Goal: Task Accomplishment & Management: Manage account settings

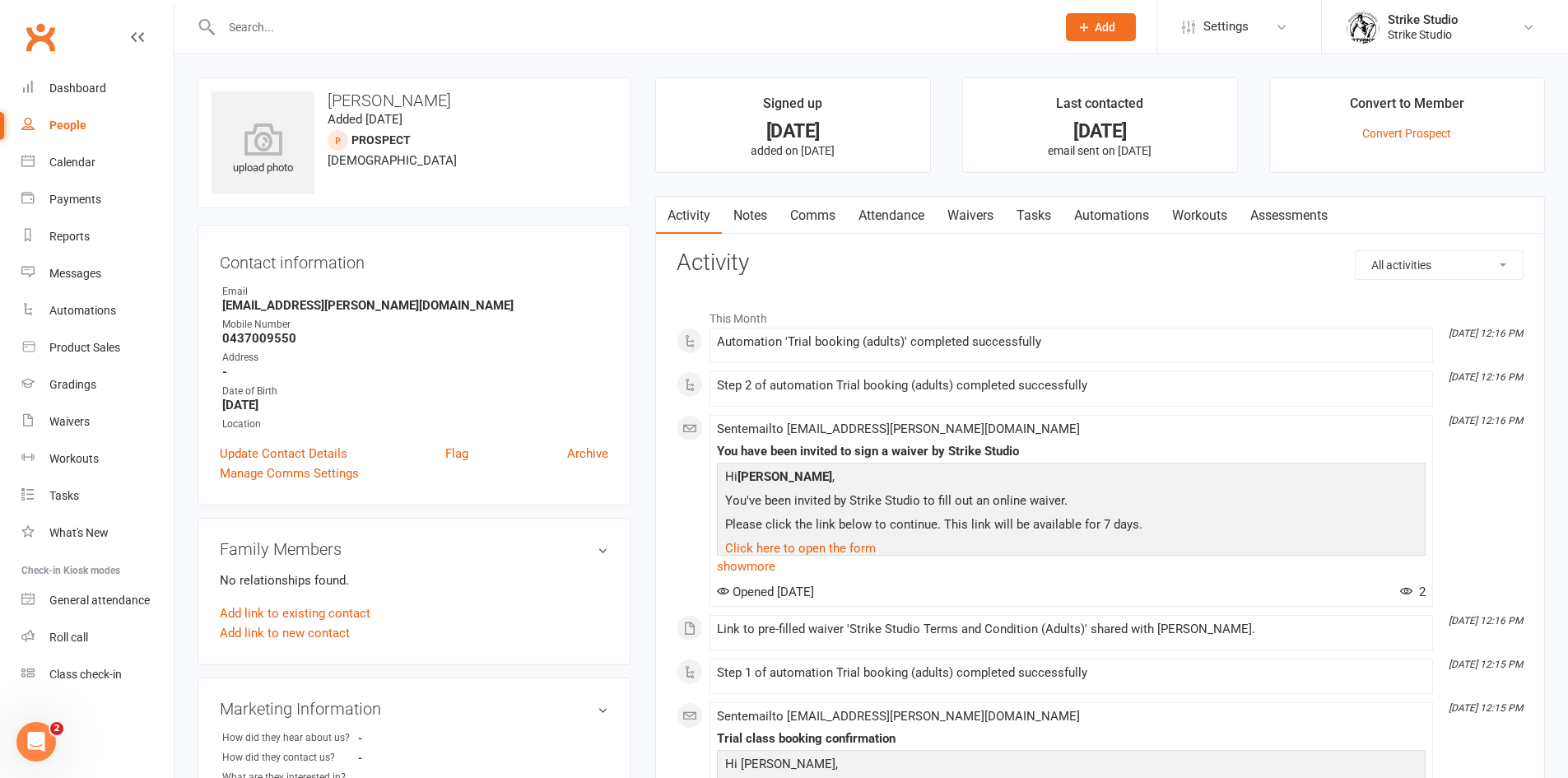
click at [503, 18] on input "text" at bounding box center [630, 27] width 828 height 23
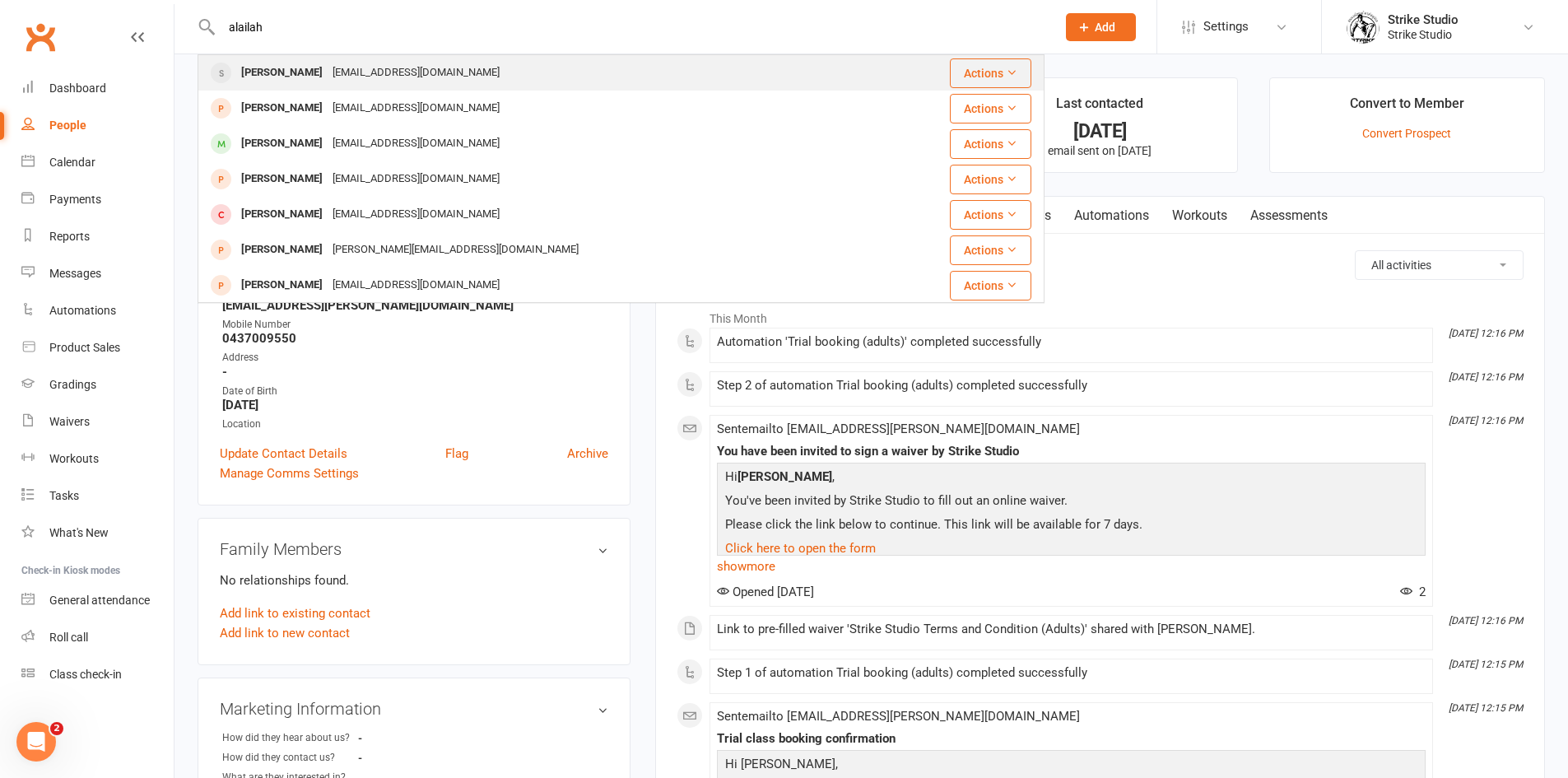
type input "alailah"
click at [398, 58] on div "[PERSON_NAME] [EMAIL_ADDRESS][DOMAIN_NAME]" at bounding box center [550, 73] width 702 height 34
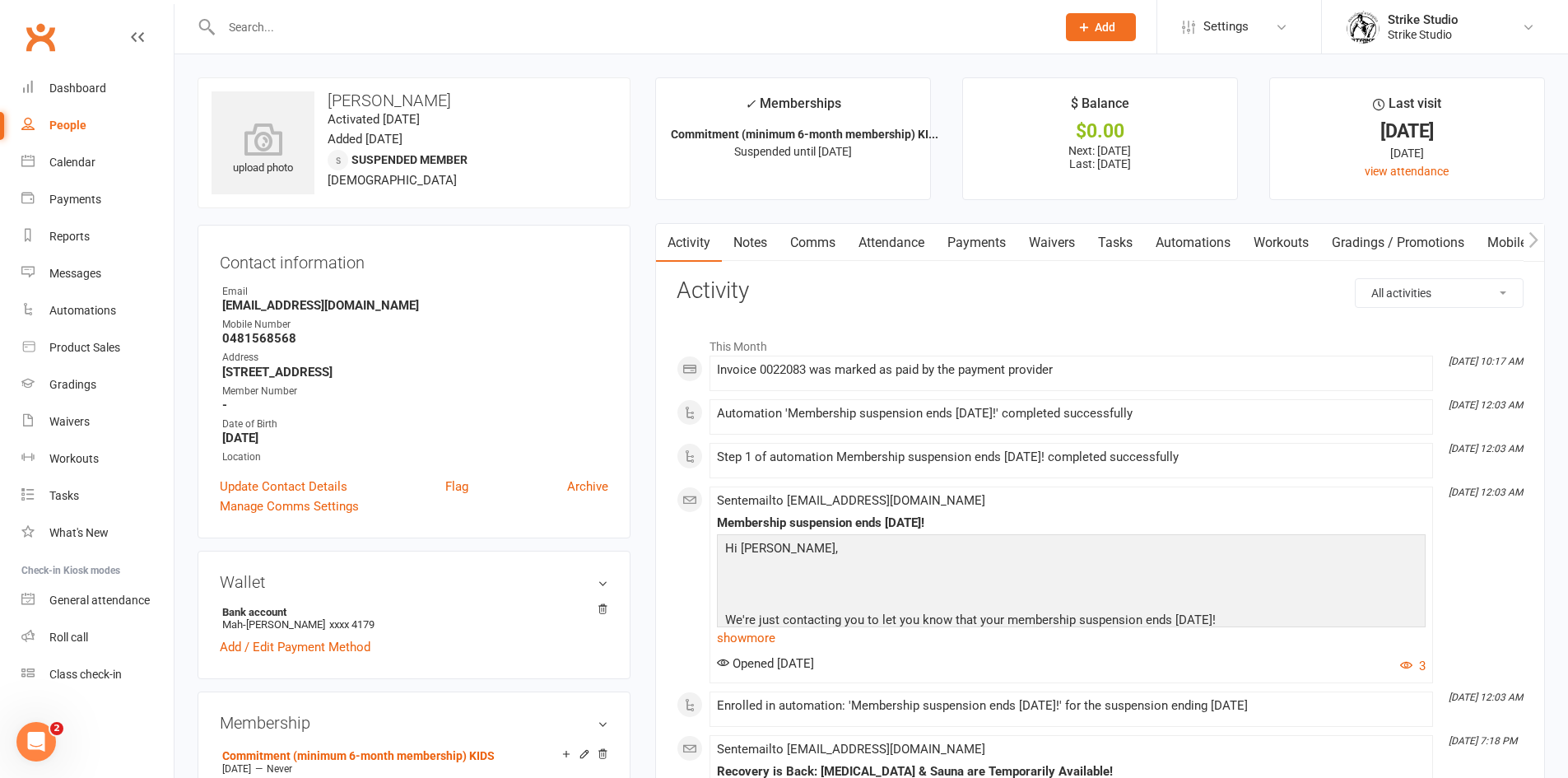
click at [981, 241] on link "Payments" at bounding box center [976, 243] width 81 height 38
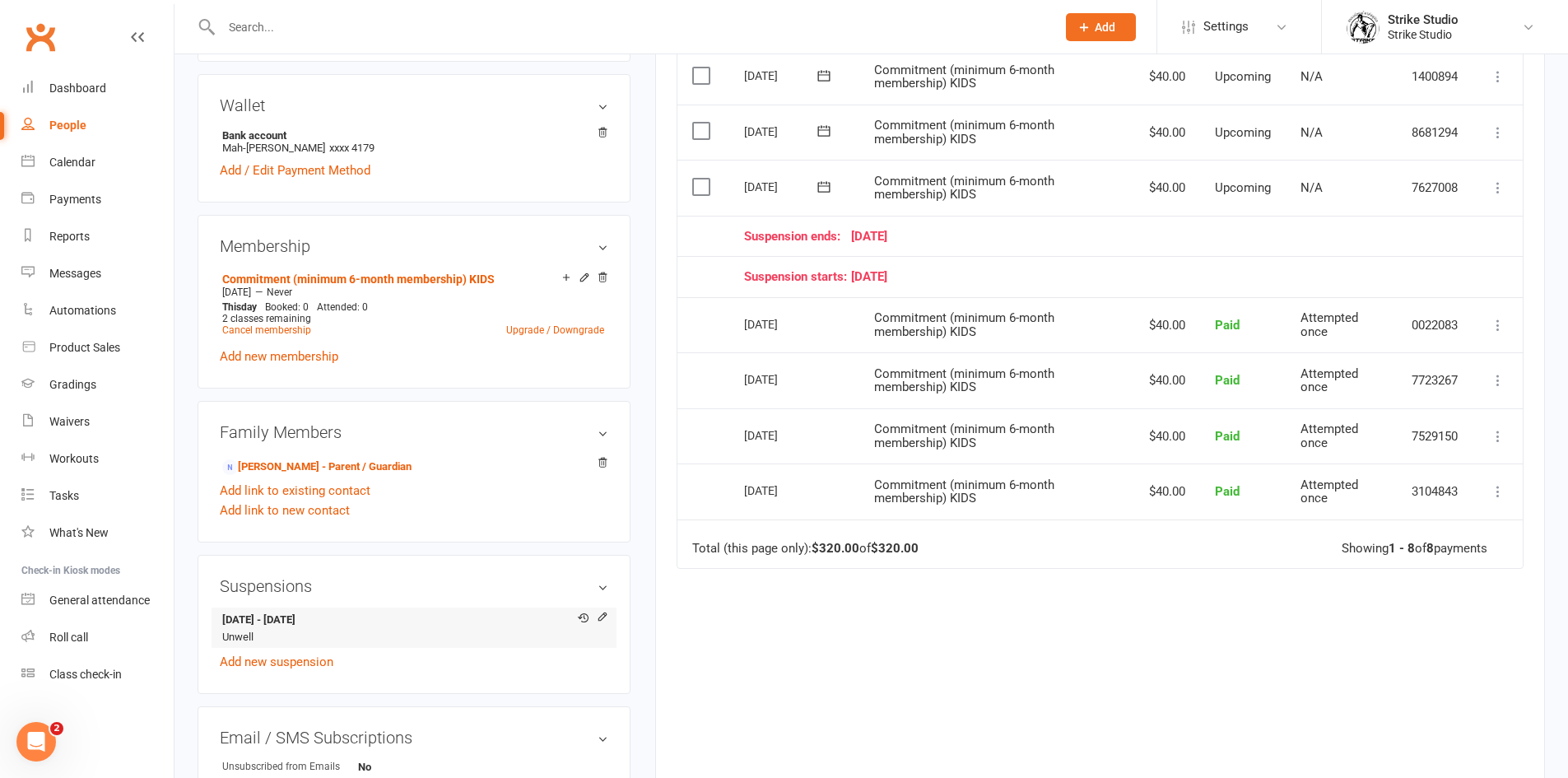
scroll to position [576, 0]
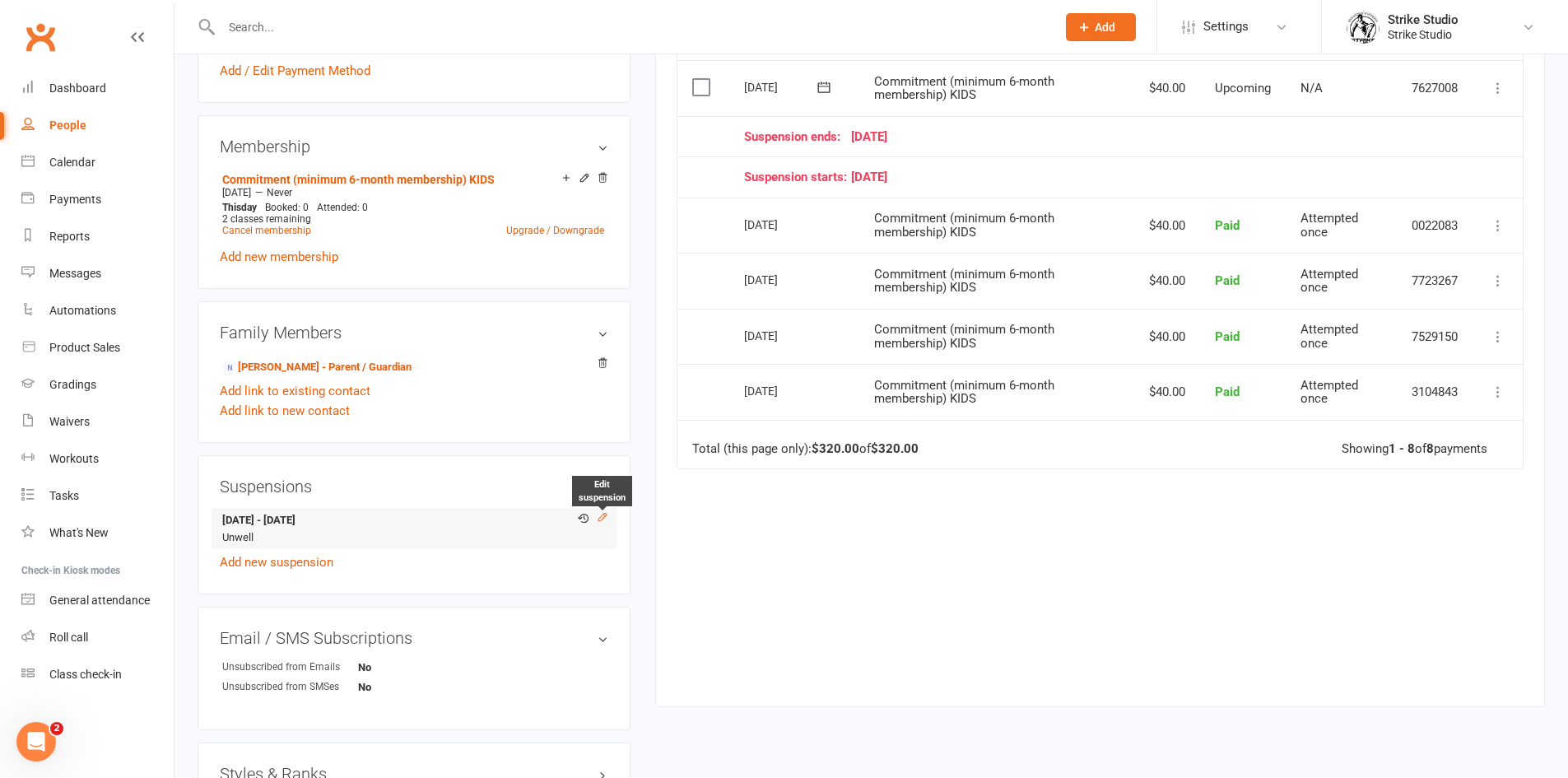
click at [606, 515] on icon at bounding box center [602, 517] width 12 height 12
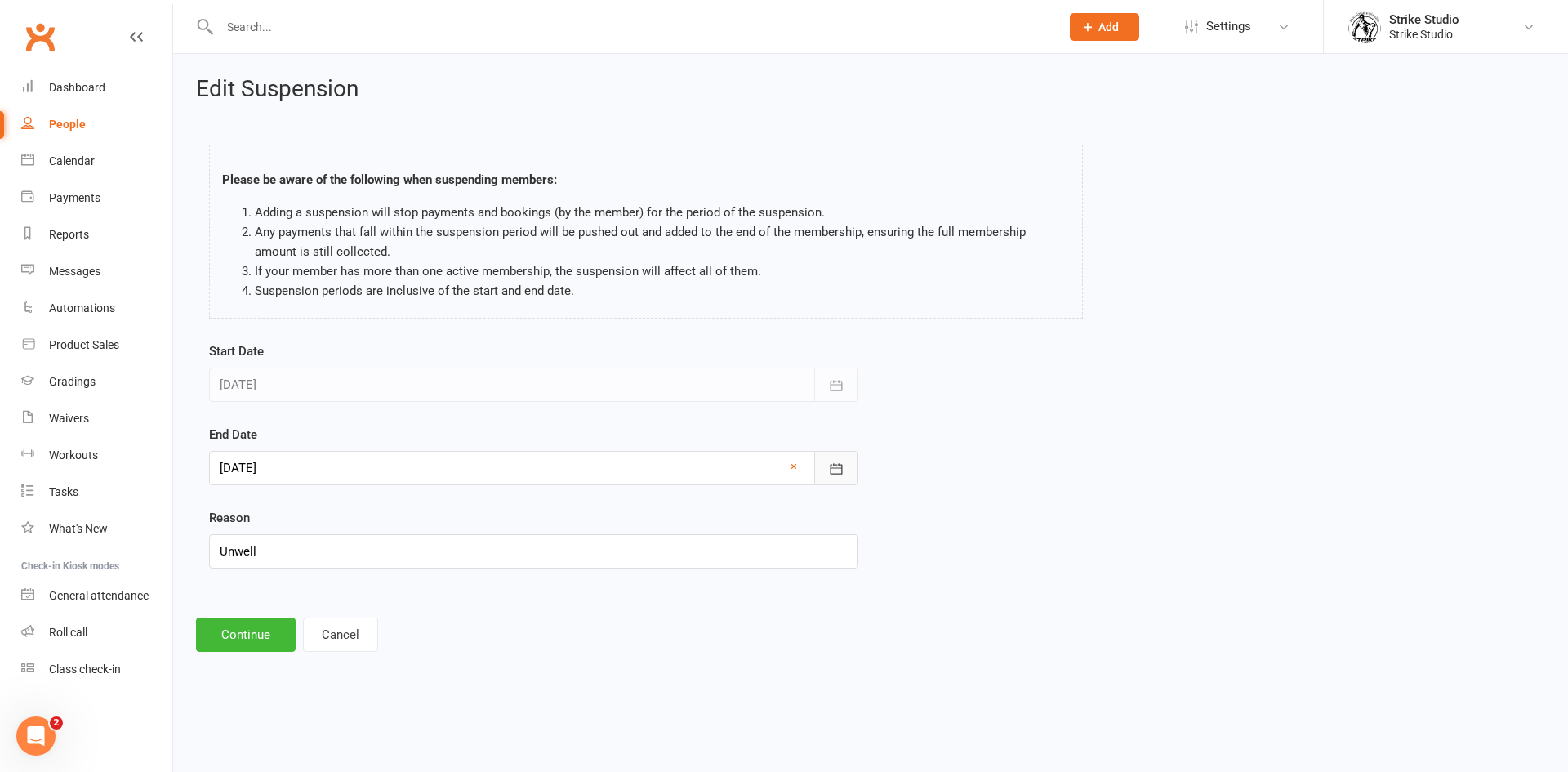
click at [836, 466] on icon "button" at bounding box center [836, 468] width 16 height 16
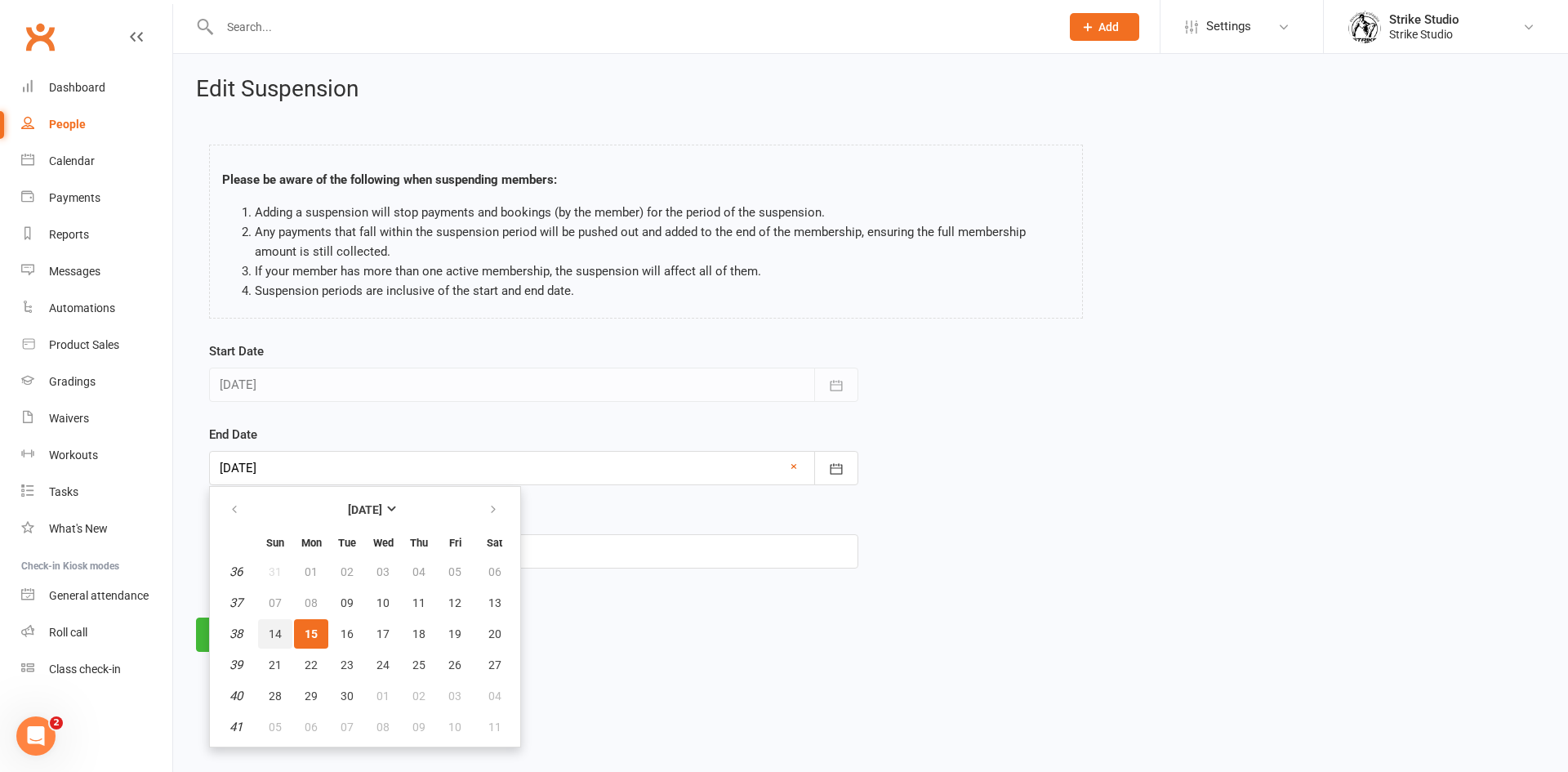
click at [283, 631] on button "14" at bounding box center [275, 633] width 35 height 29
type input "[DATE]"
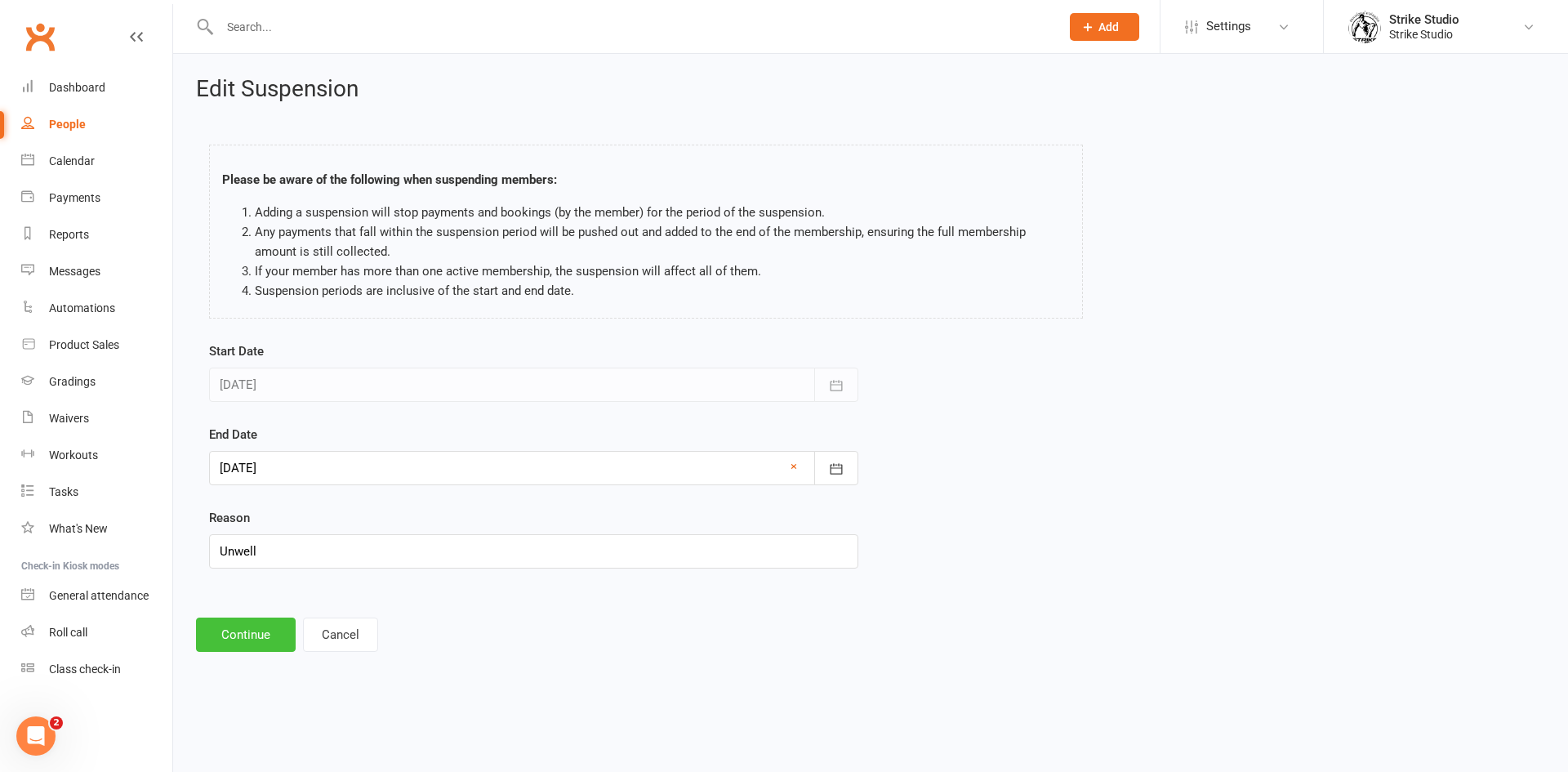
click at [258, 636] on button "Continue" at bounding box center [246, 634] width 99 height 35
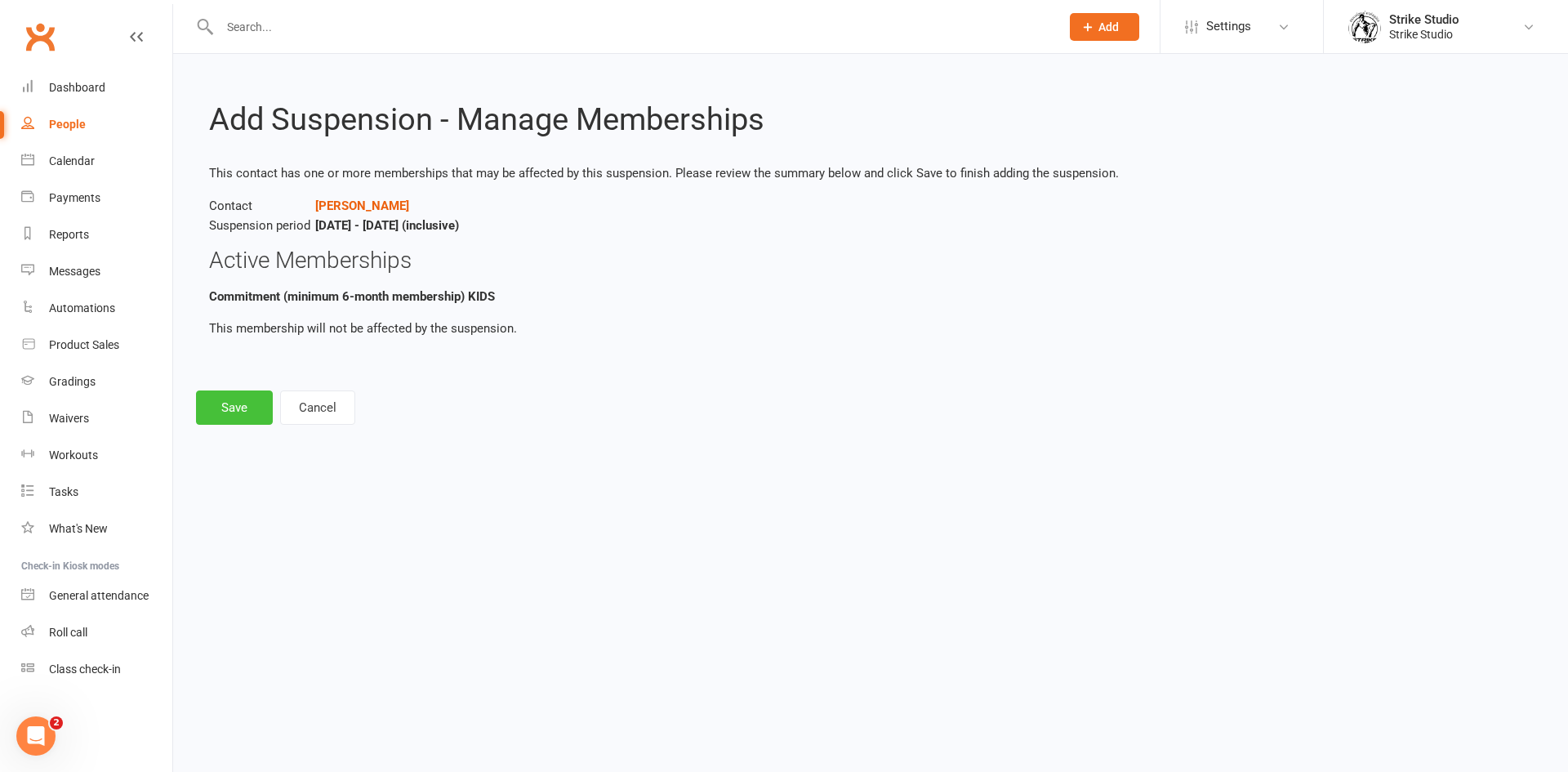
click at [258, 406] on button "Save" at bounding box center [235, 407] width 76 height 35
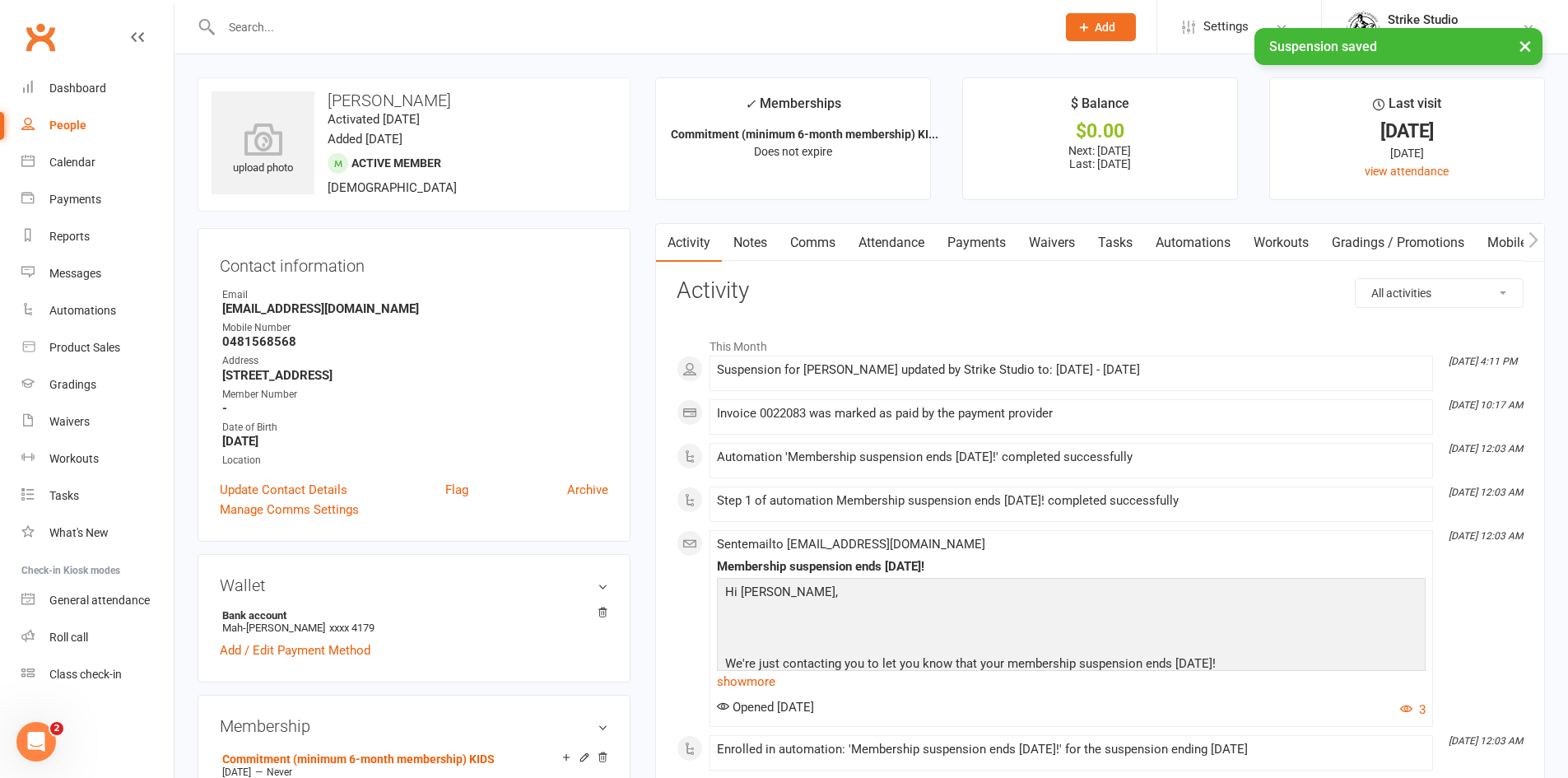
click at [984, 237] on link "Payments" at bounding box center [976, 243] width 81 height 38
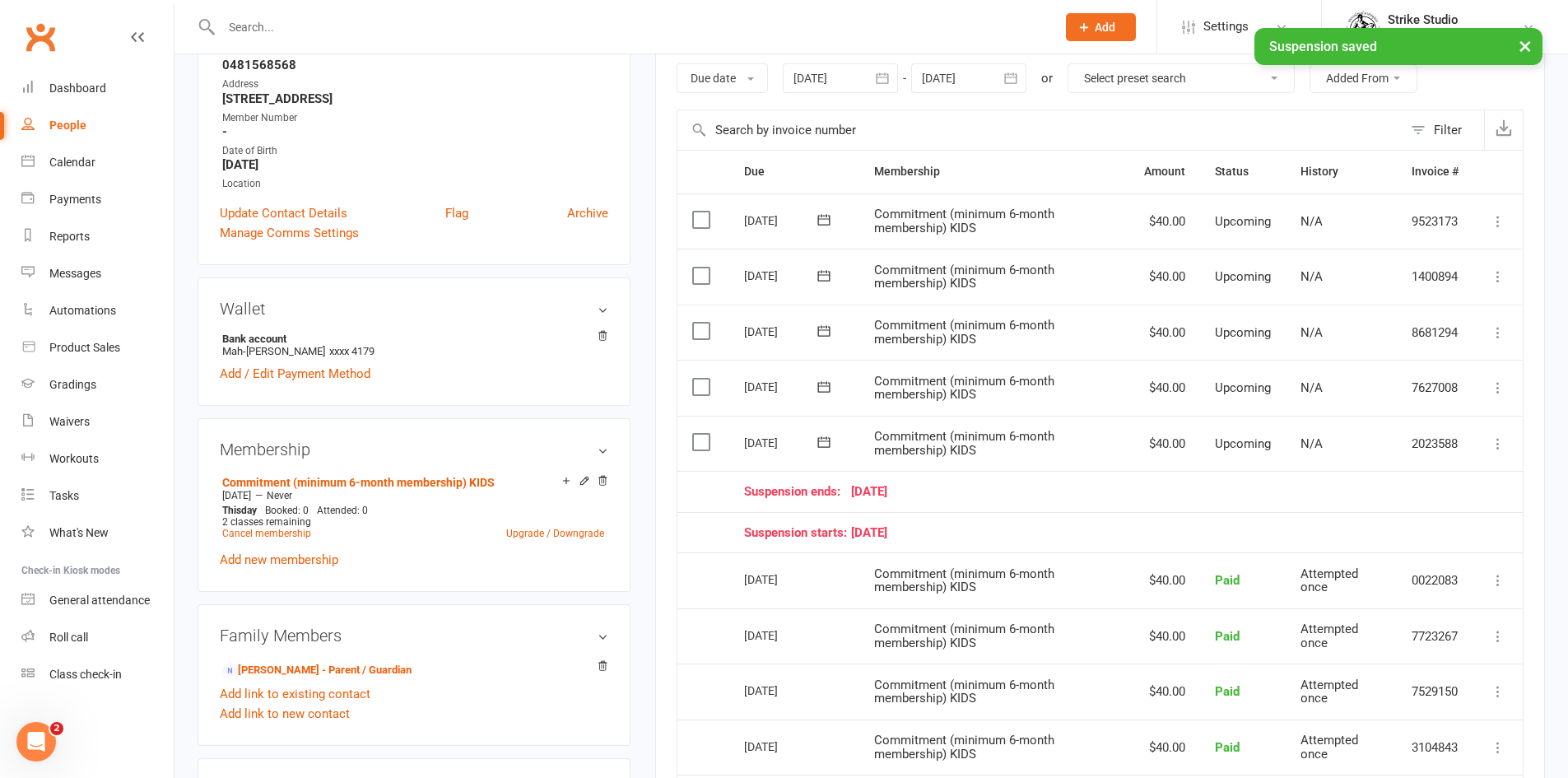
scroll to position [329, 0]
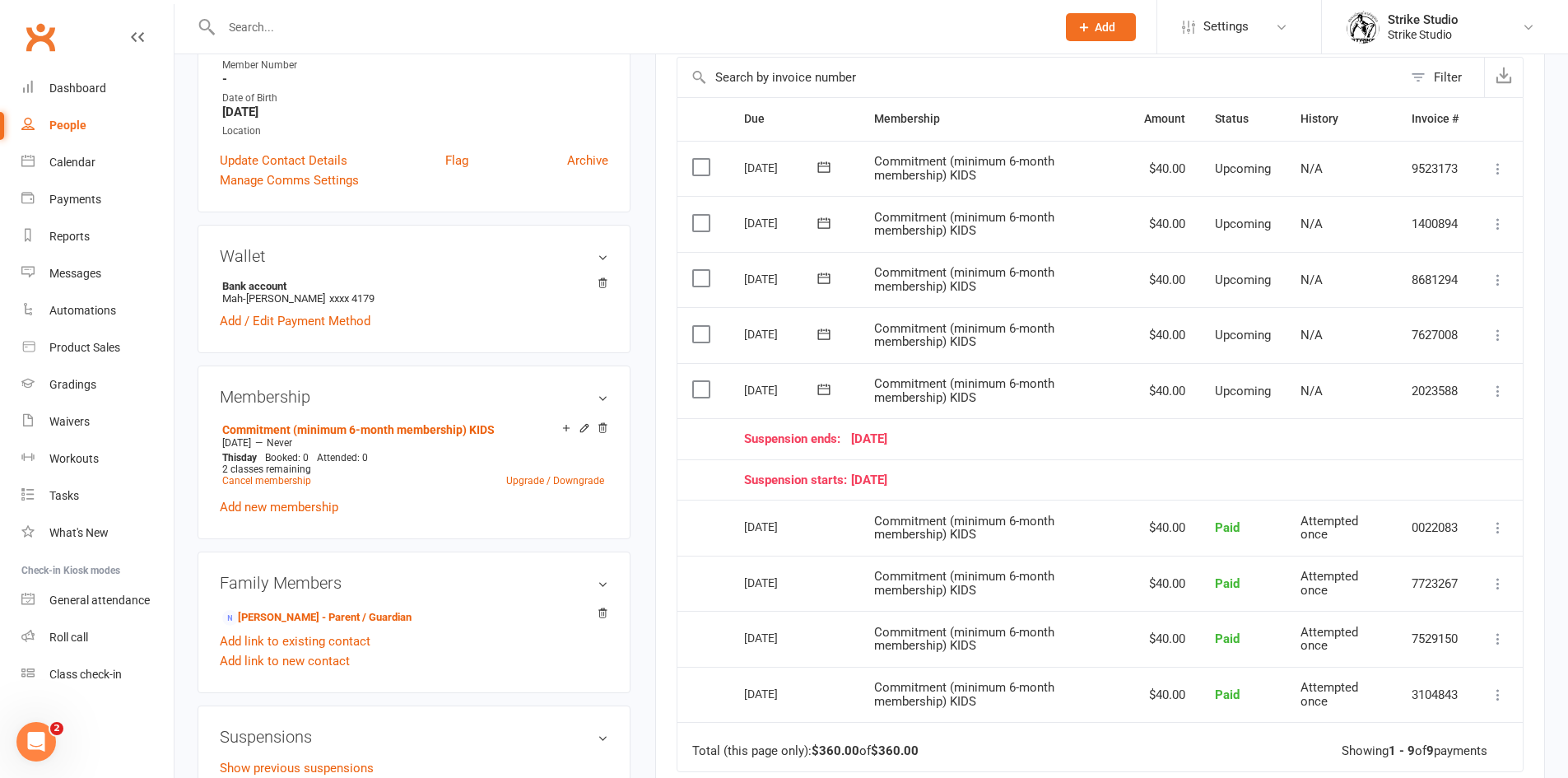
click at [697, 387] on label at bounding box center [703, 389] width 22 height 16
click at [697, 381] on input "checkbox" at bounding box center [698, 381] width 11 height 0
click at [1452, 748] on button "Change status" at bounding box center [1479, 740] width 130 height 35
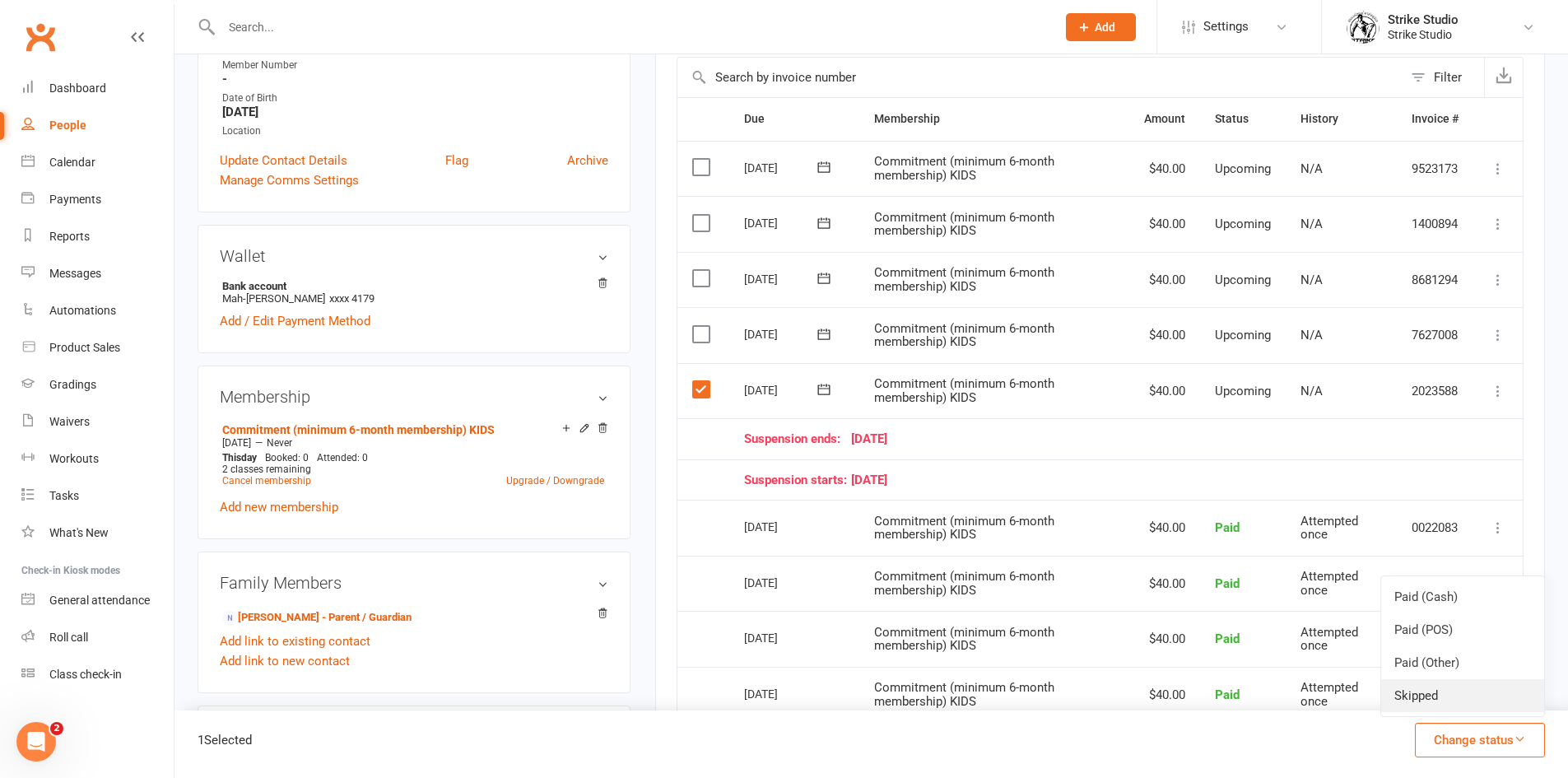
click at [1466, 697] on link "Skipped" at bounding box center [1462, 695] width 163 height 33
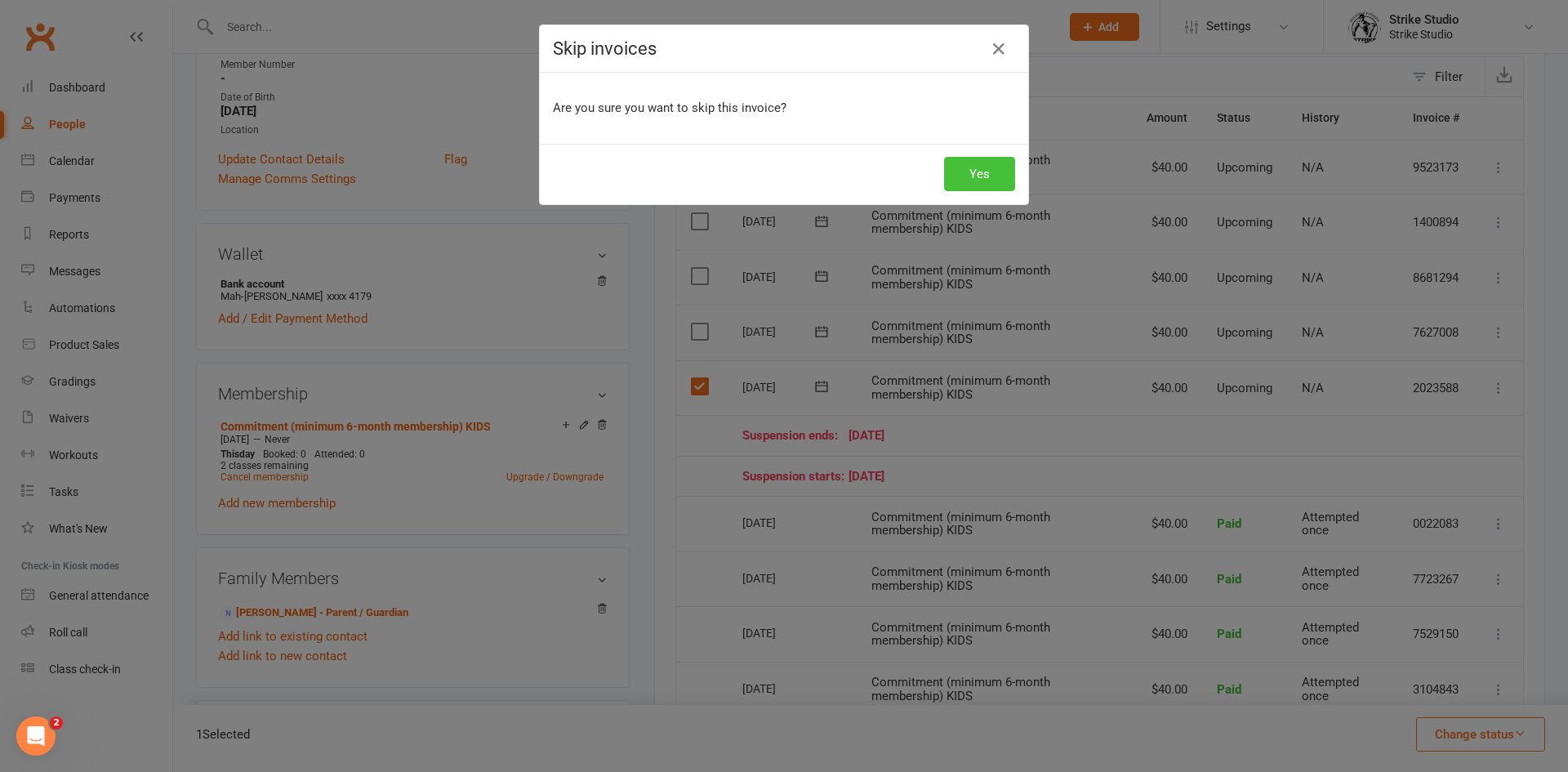
click at [972, 166] on button "Yes" at bounding box center [979, 173] width 71 height 35
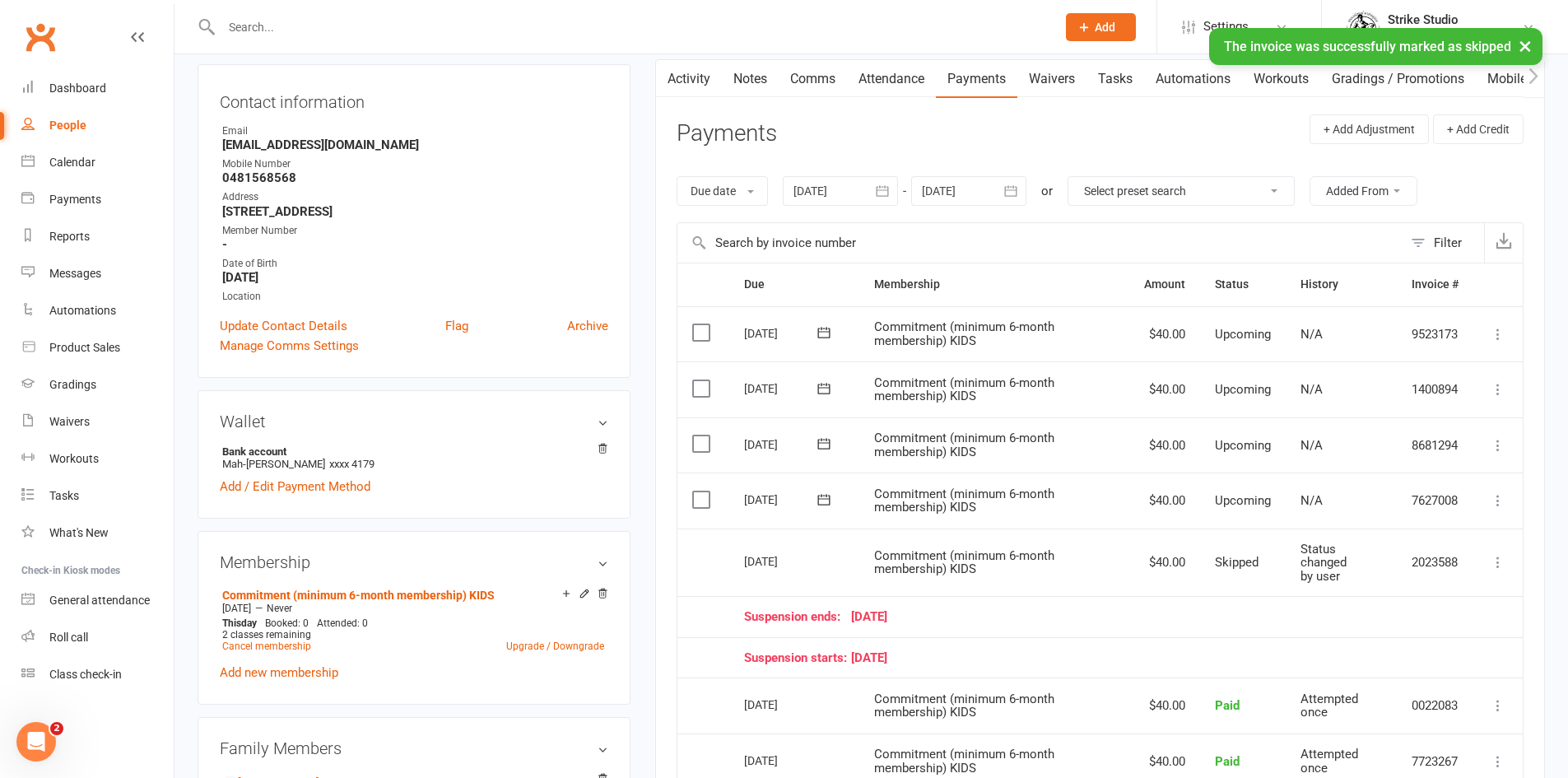
scroll to position [0, 0]
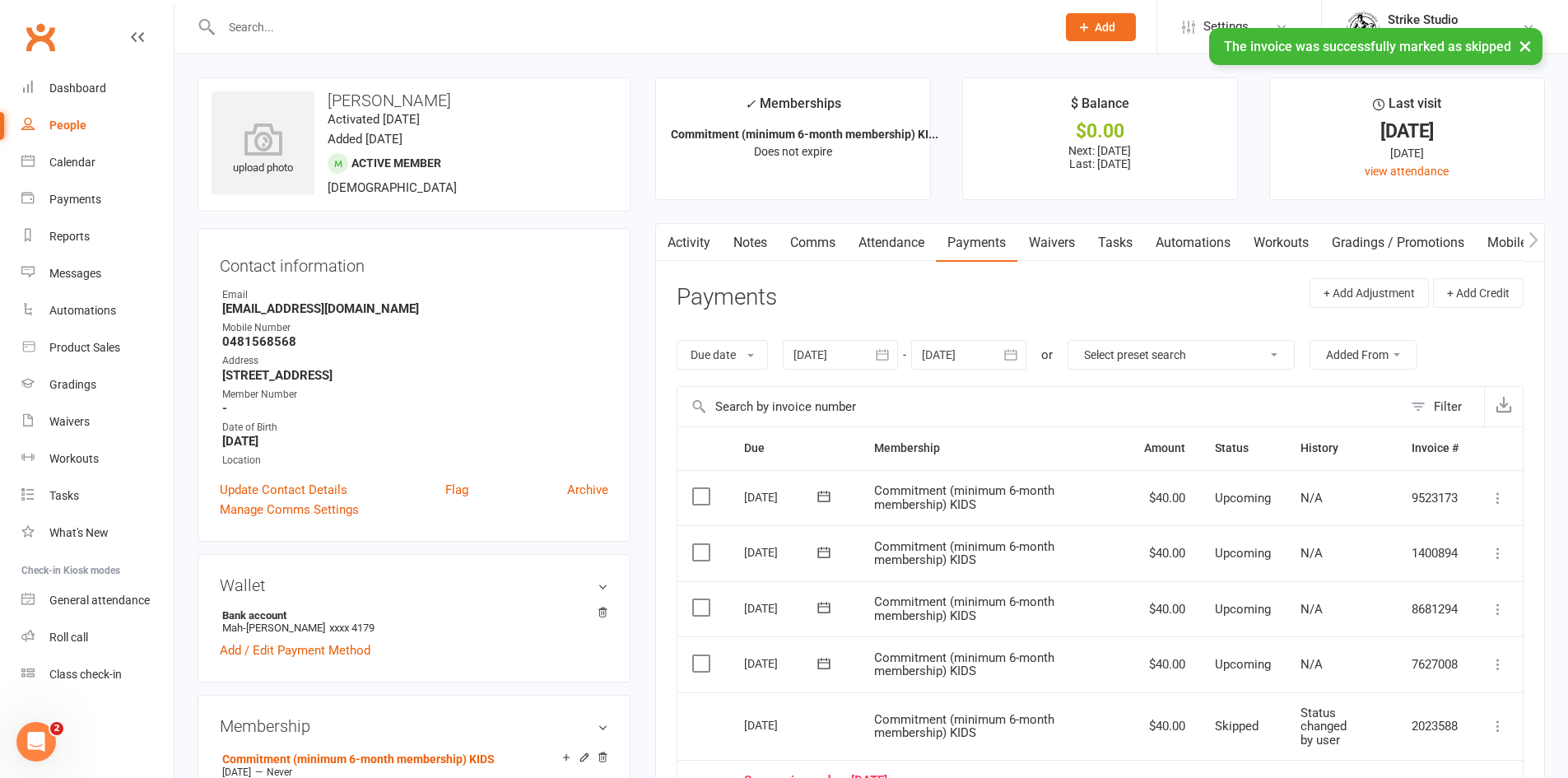
click at [741, 241] on link "Notes" at bounding box center [750, 243] width 56 height 38
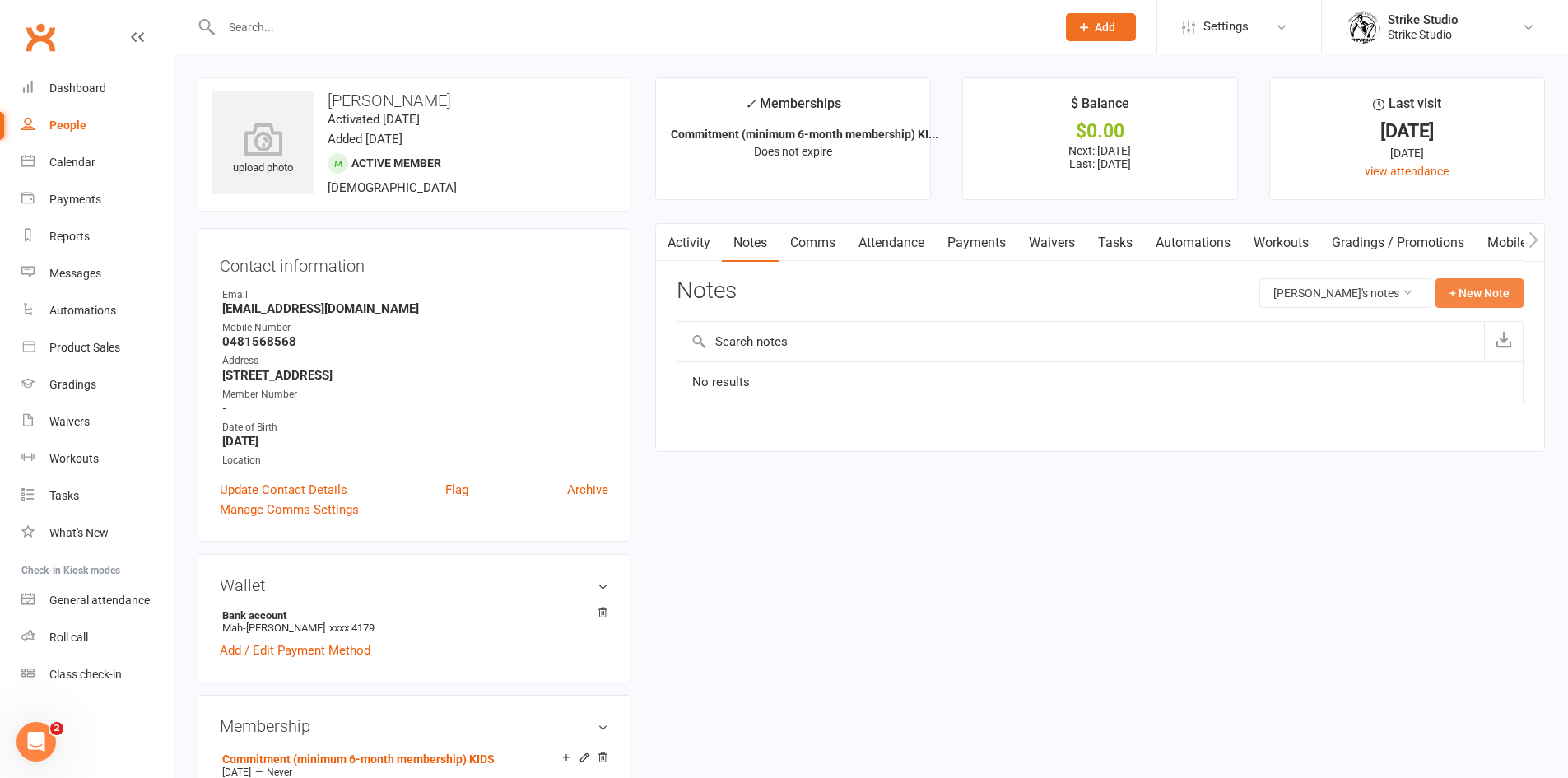
click at [1491, 294] on button "+ New Note" at bounding box center [1479, 293] width 88 height 30
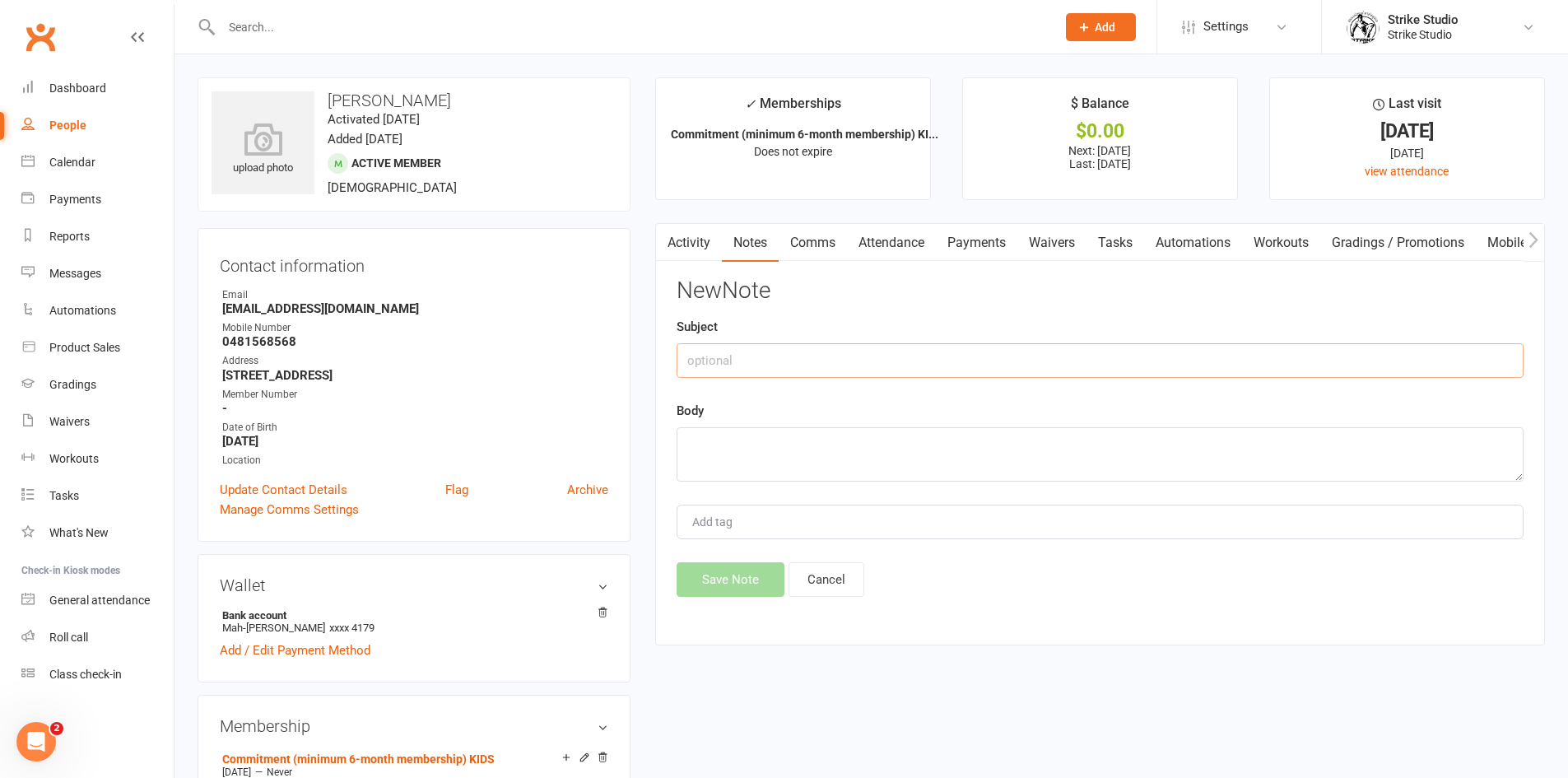
click at [716, 362] on input "text" at bounding box center [1100, 360] width 847 height 35
type input "[DATE] payment skipped"
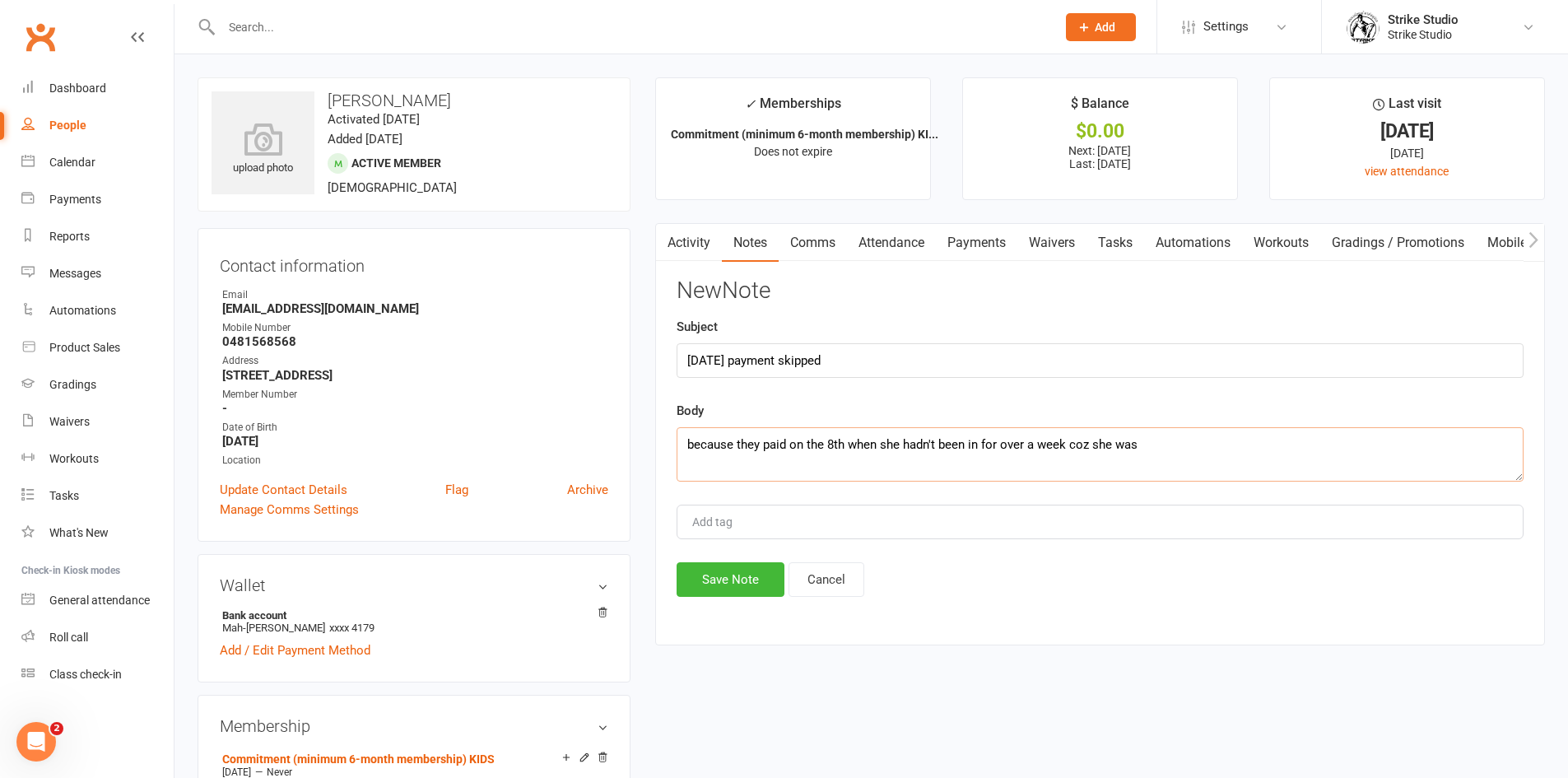
click at [1079, 439] on textarea "because they paid on the 8th when she hadn't been in for over a week coz she was" at bounding box center [1100, 454] width 847 height 55
click at [1159, 439] on textarea "because they paid on the 8th when she hadn't been in for over a week coz she was" at bounding box center [1100, 454] width 847 height 55
type textarea "because they paid on the 8th when she hadn't been in for over a week coz she wa…"
click at [720, 577] on button "Save Note" at bounding box center [730, 579] width 107 height 35
